Goal: Find specific page/section: Find specific page/section

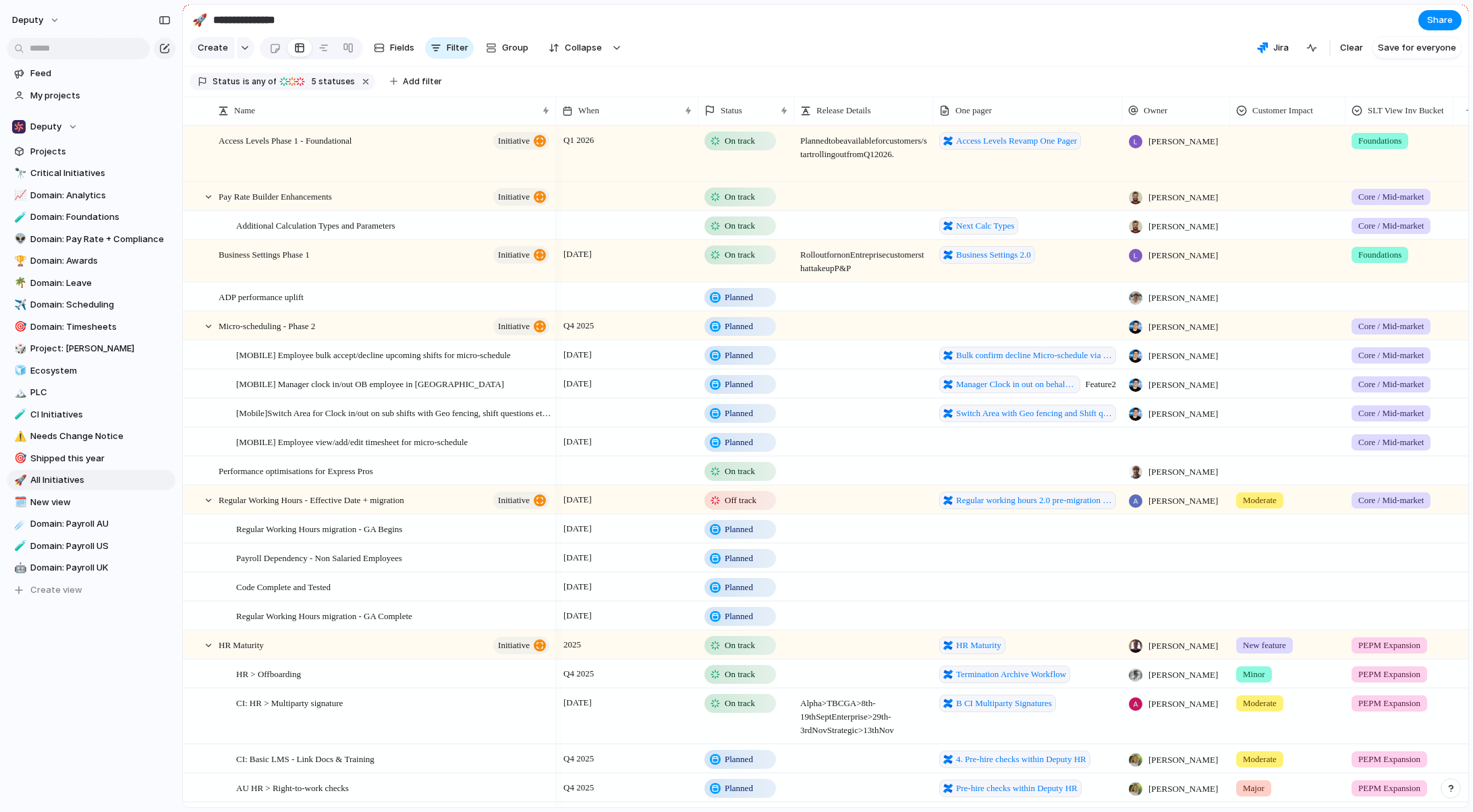
click at [682, 56] on section "Create Fields Filter Group Zoom Collapse Jira Clear Save for everyone" at bounding box center [825, 51] width 1285 height 32
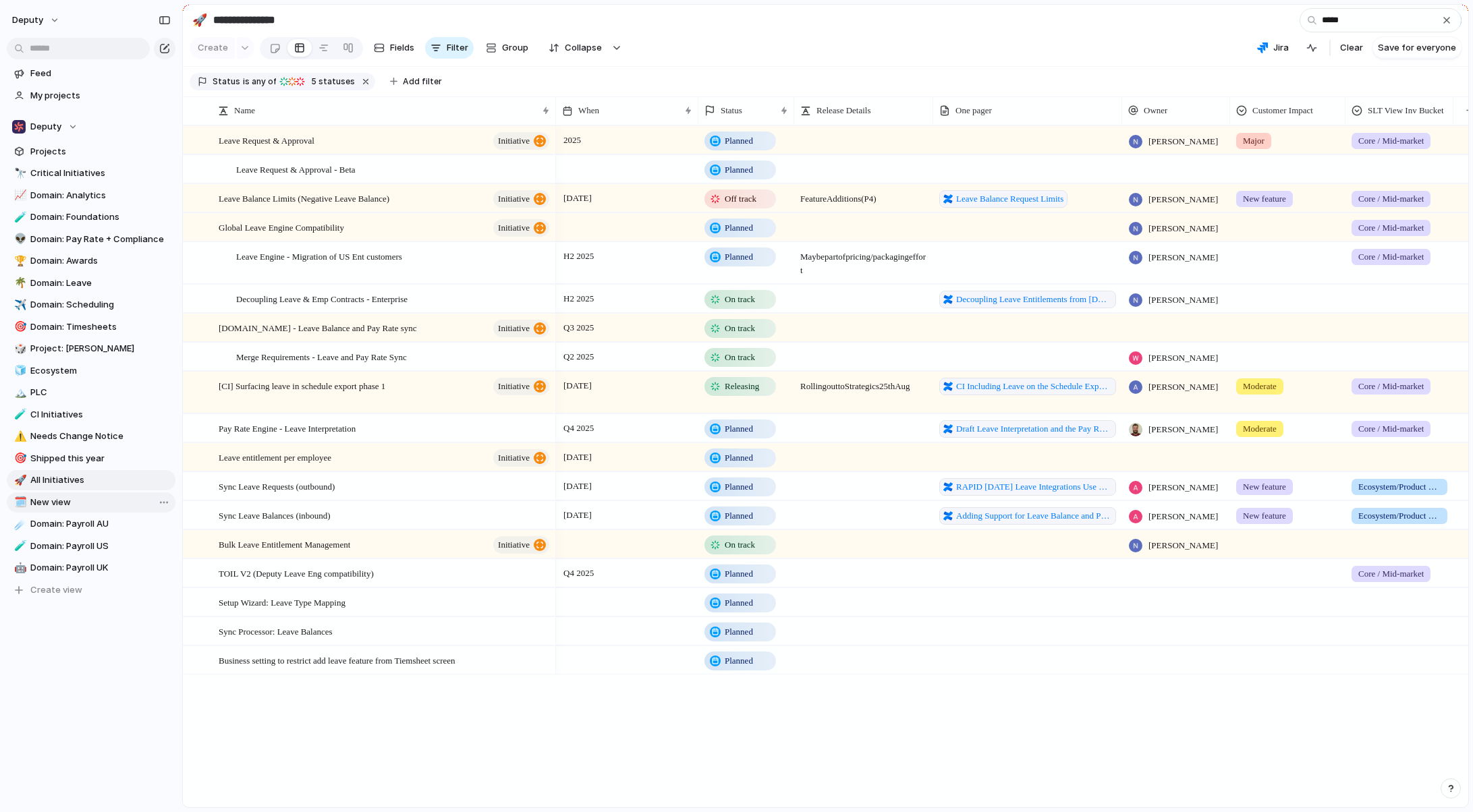
type input "*****"
